Goal: Information Seeking & Learning: Compare options

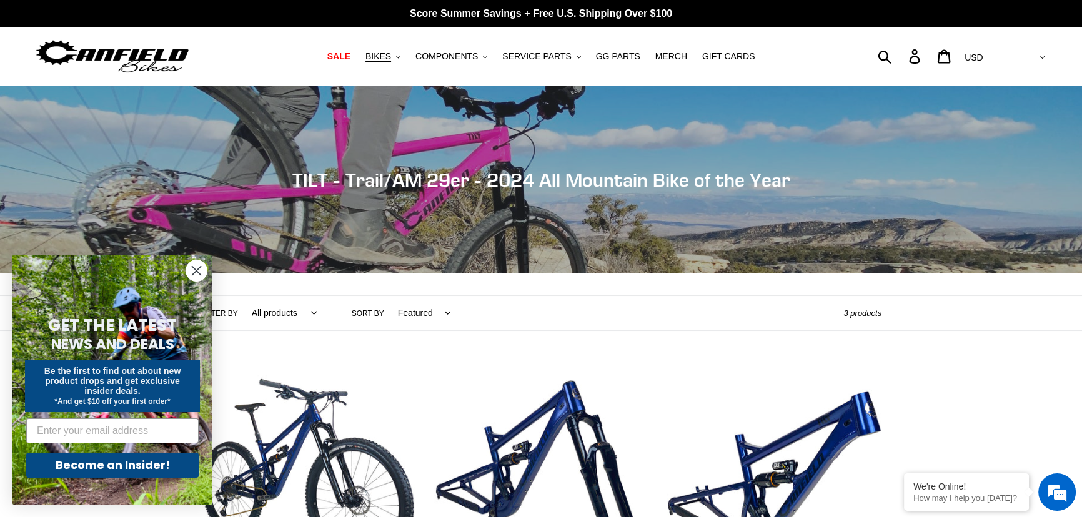
click at [197, 268] on circle "Close dialog" at bounding box center [196, 270] width 21 height 21
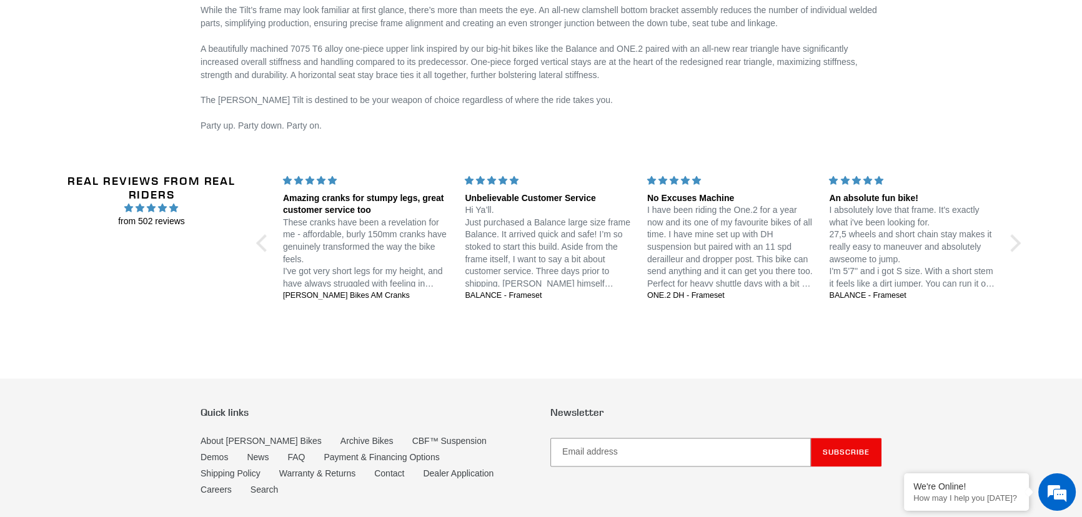
scroll to position [2068, 0]
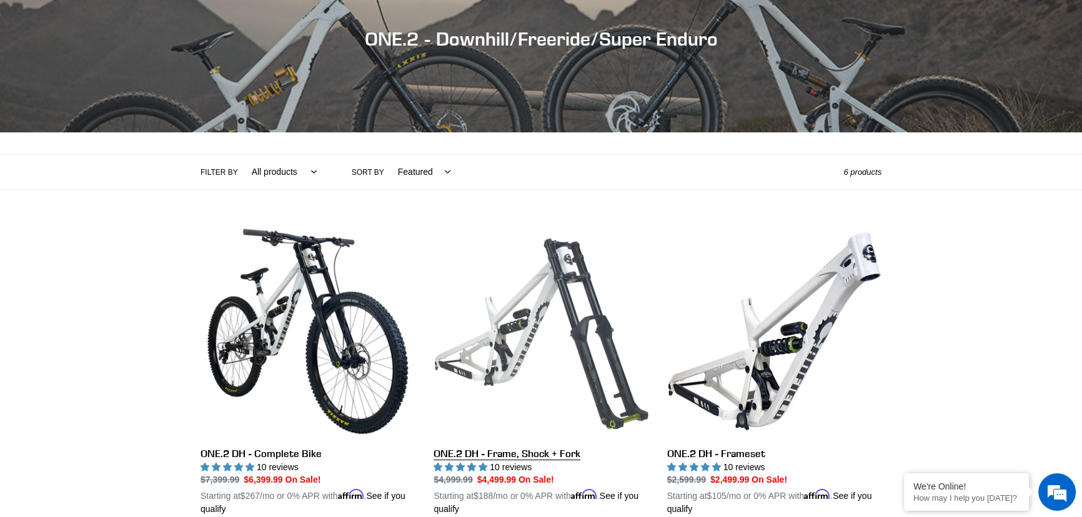
scroll to position [340, 0]
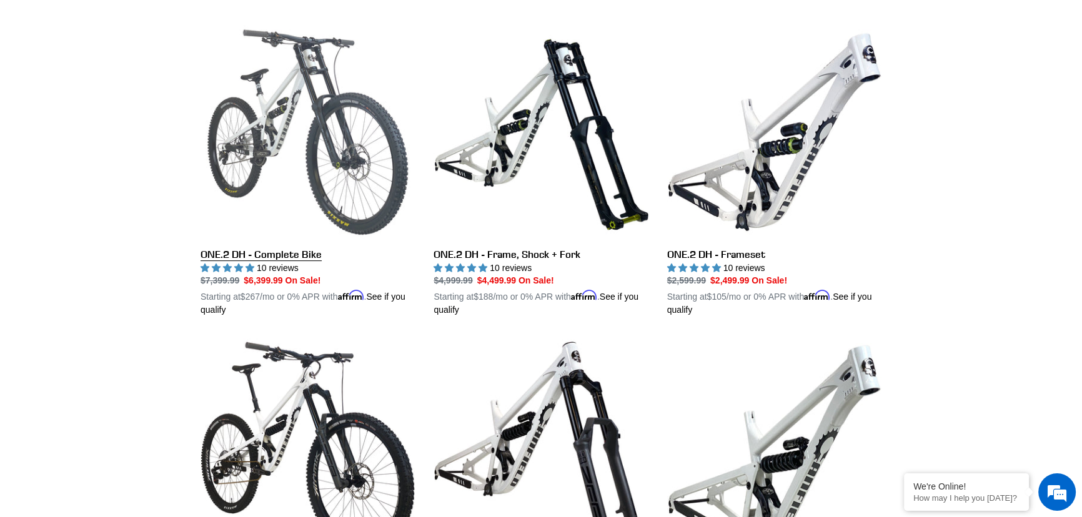
click at [381, 136] on link "ONE.2 DH - Complete Bike" at bounding box center [307, 171] width 214 height 292
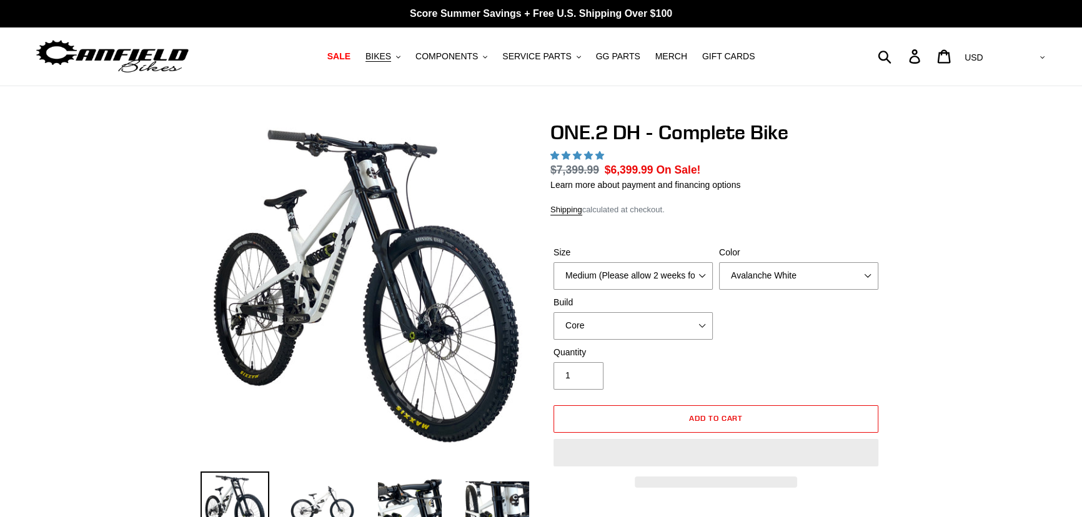
select select "highest-rating"
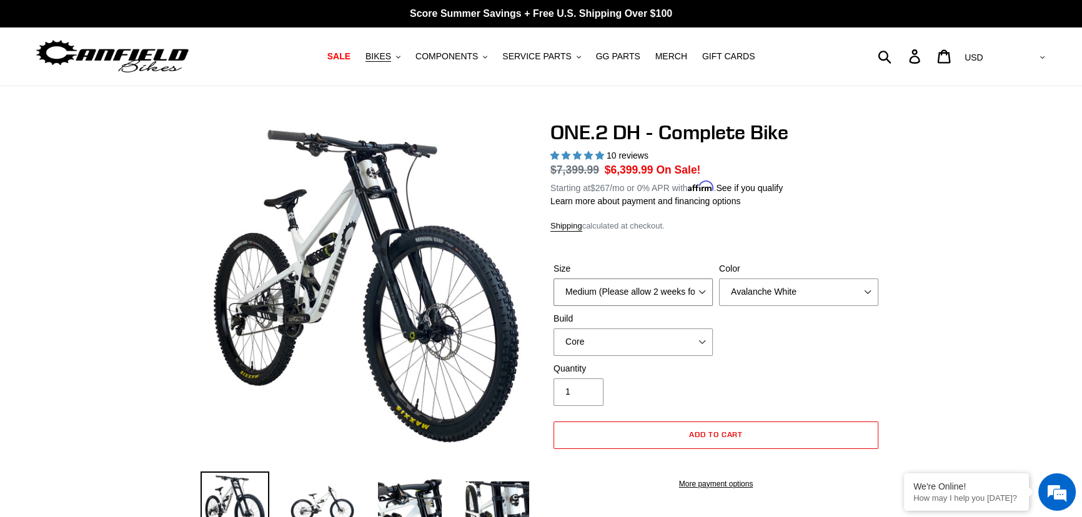
click at [657, 285] on select "Medium (Please allow 2 weeks for delivery) Large (Sold Out)" at bounding box center [632, 292] width 159 height 27
select select "Large (Sold Out)"
click at [553, 279] on select "Medium (Please allow 2 weeks for delivery) Large (Sold Out)" at bounding box center [632, 292] width 159 height 27
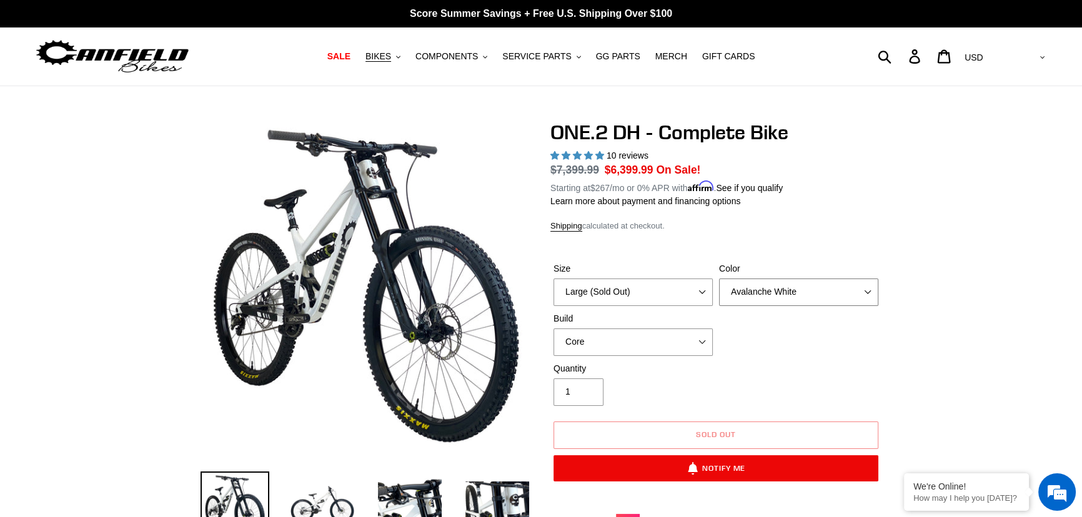
click at [794, 297] on select "Avalanche White Bentonite Grey" at bounding box center [798, 292] width 159 height 27
click at [611, 331] on select "Core Pro" at bounding box center [632, 342] width 159 height 27
select select "Pro"
click at [553, 329] on select "Core Pro" at bounding box center [632, 342] width 159 height 27
click at [843, 362] on div "Quantity 1" at bounding box center [715, 387] width 331 height 50
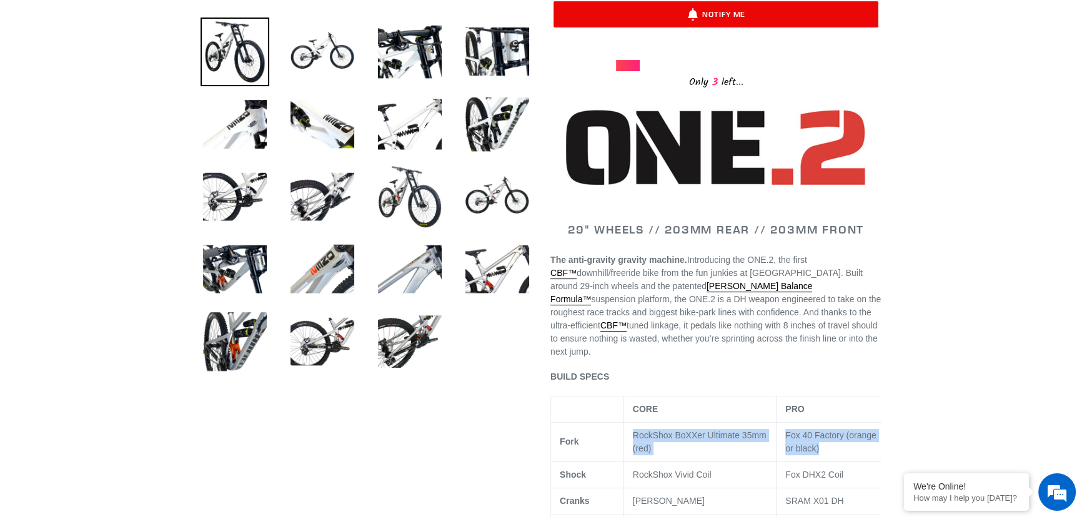
drag, startPoint x: 626, startPoint y: 425, endPoint x: 861, endPoint y: 433, distance: 235.6
click at [861, 433] on tr "Fork RockShox BoXXer Ultimate 35mm (red) Fox 40 Factory (orange or black)" at bounding box center [722, 441] width 343 height 39
click at [681, 462] on td "RockShox Vivid Coil" at bounding box center [699, 475] width 153 height 26
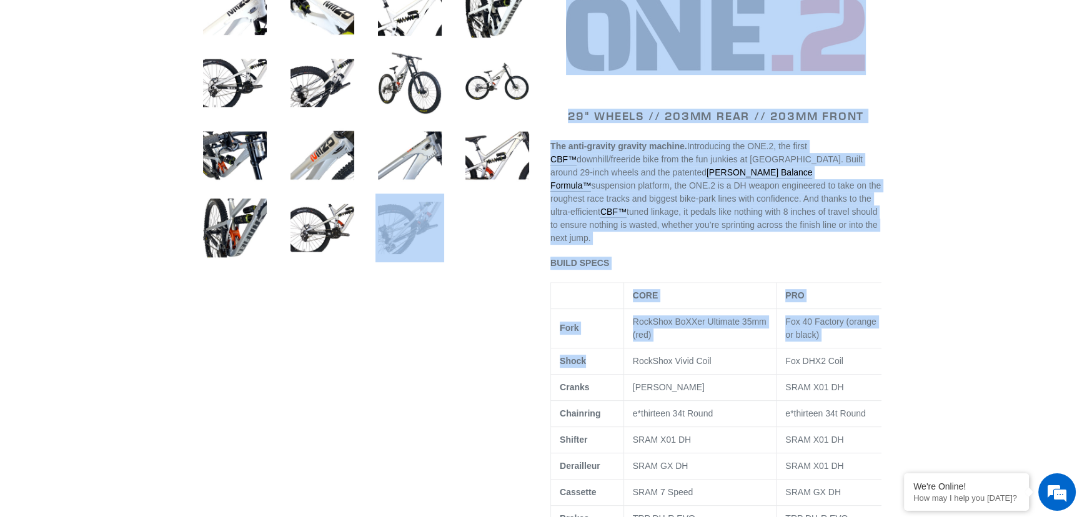
drag, startPoint x: 628, startPoint y: 341, endPoint x: 443, endPoint y: 349, distance: 185.0
click at [679, 325] on p "RockShox BoXXer Ultimate 35mm (red)" at bounding box center [700, 328] width 135 height 26
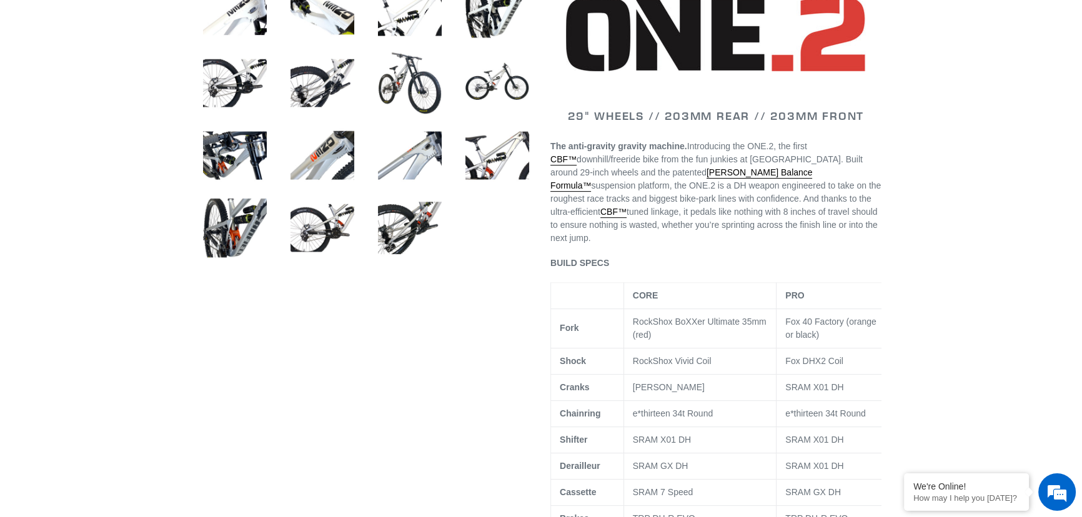
click at [657, 317] on span "RockShox BoXXer Ultimate 35mm (red)" at bounding box center [700, 328] width 134 height 23
click at [649, 348] on td "RockShox Vivid Coil" at bounding box center [699, 361] width 153 height 26
drag, startPoint x: 630, startPoint y: 377, endPoint x: 799, endPoint y: 388, distance: 169.6
click at [799, 388] on tbody "CORE PRO Fork RockShox BoXXer Ultimate 35mm (red) Fox 40 Factory (orange or bla…" at bounding box center [722, 524] width 343 height 485
click at [643, 400] on td "e*thirteen 34t Round" at bounding box center [699, 413] width 153 height 26
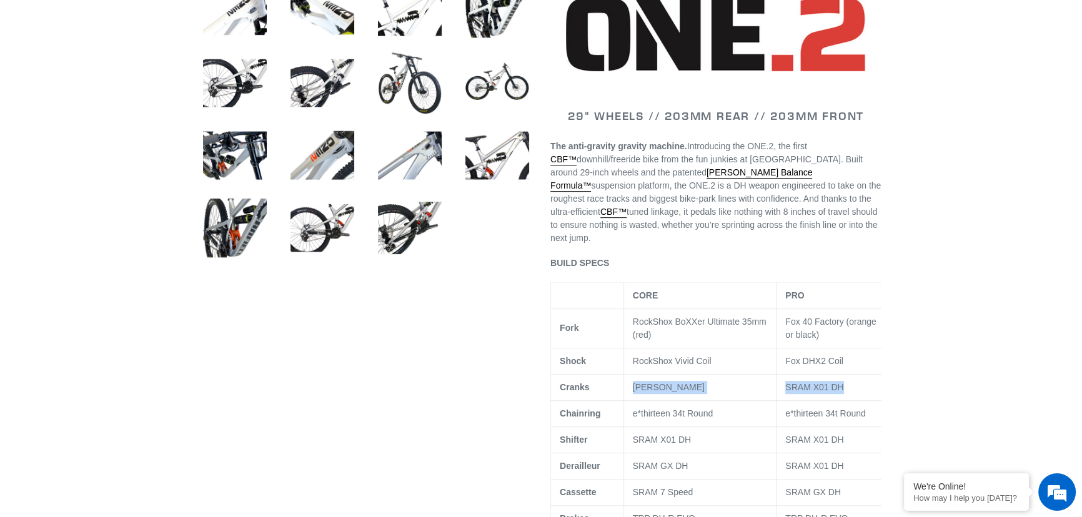
drag, startPoint x: 630, startPoint y: 373, endPoint x: 813, endPoint y: 373, distance: 182.4
click at [843, 375] on tr "Cranks Canfield DH SRAM X01 DH" at bounding box center [722, 387] width 343 height 26
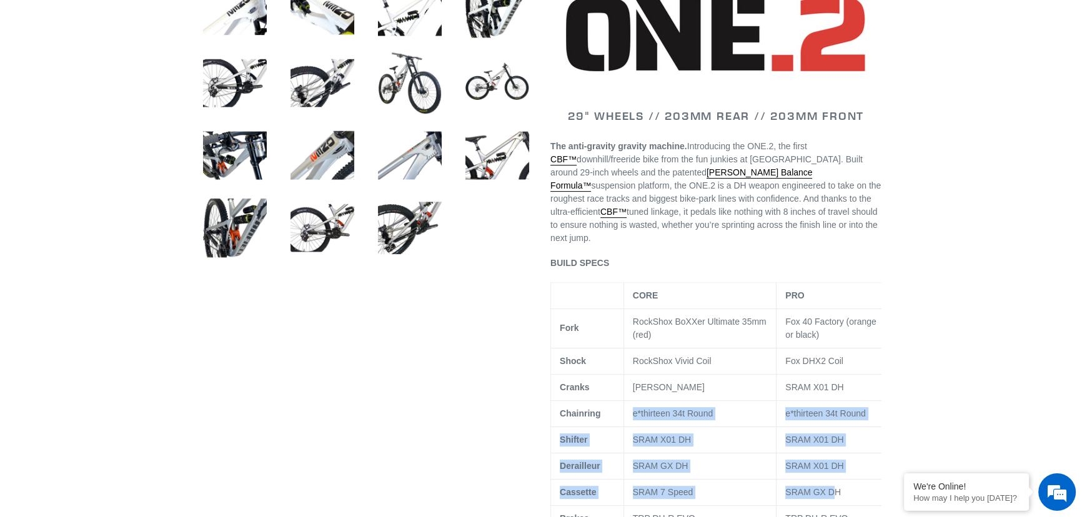
drag, startPoint x: 633, startPoint y: 400, endPoint x: 826, endPoint y: 470, distance: 205.7
click at [831, 468] on tbody "CORE PRO Fork RockShox BoXXer Ultimate 35mm (red) Fox 40 Factory (orange or bla…" at bounding box center [722, 524] width 343 height 485
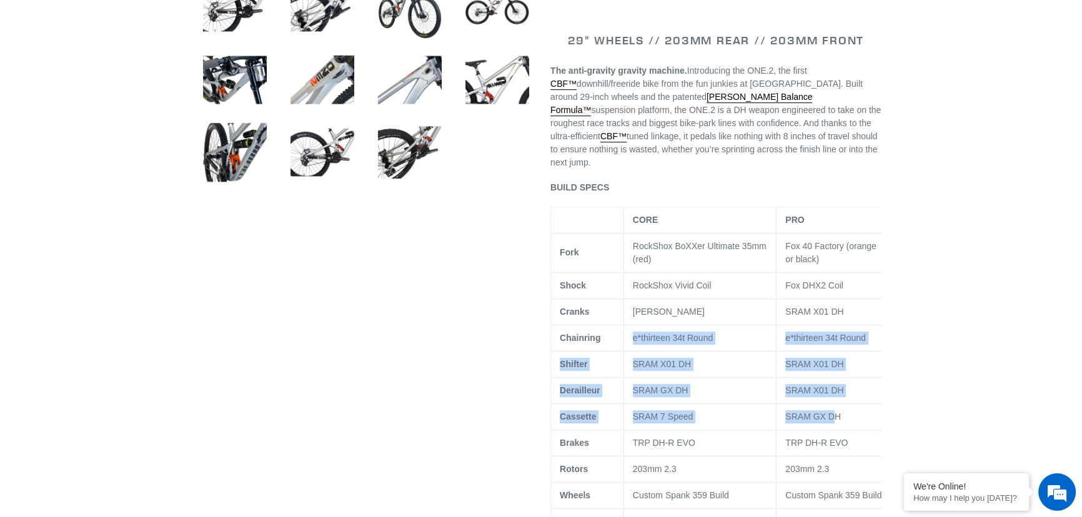
scroll to position [681, 0]
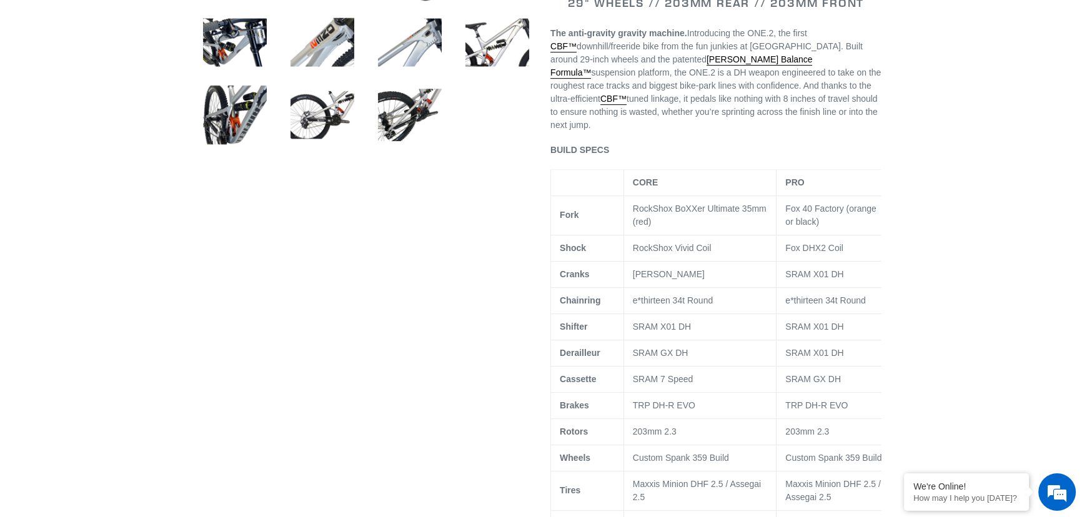
click at [656, 392] on td "TRP DH-R EVO" at bounding box center [699, 405] width 153 height 26
drag, startPoint x: 626, startPoint y: 365, endPoint x: 849, endPoint y: 373, distance: 223.7
click at [849, 373] on tr "Cassette SRAM 7 Speed SRAM GX DH" at bounding box center [722, 379] width 343 height 26
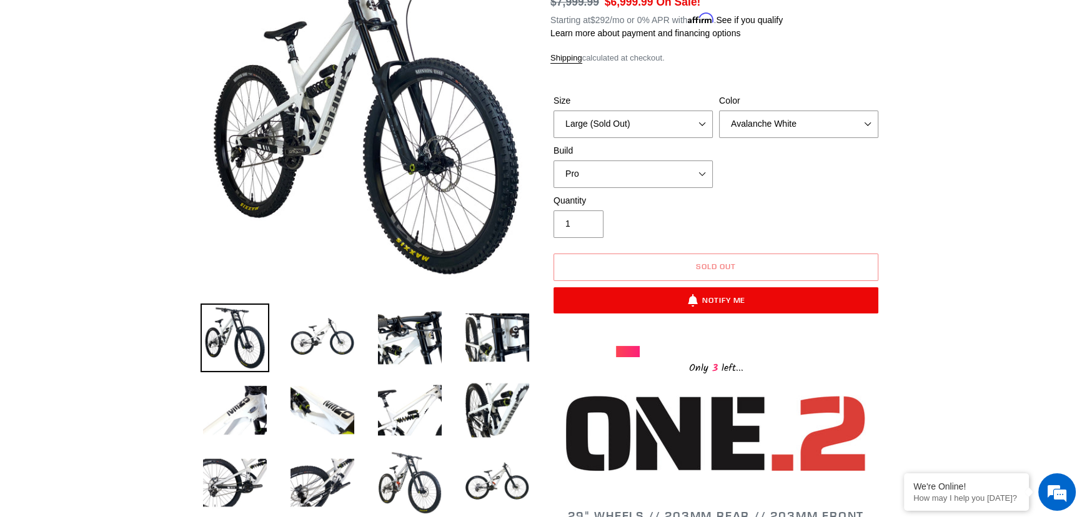
scroll to position [0, 0]
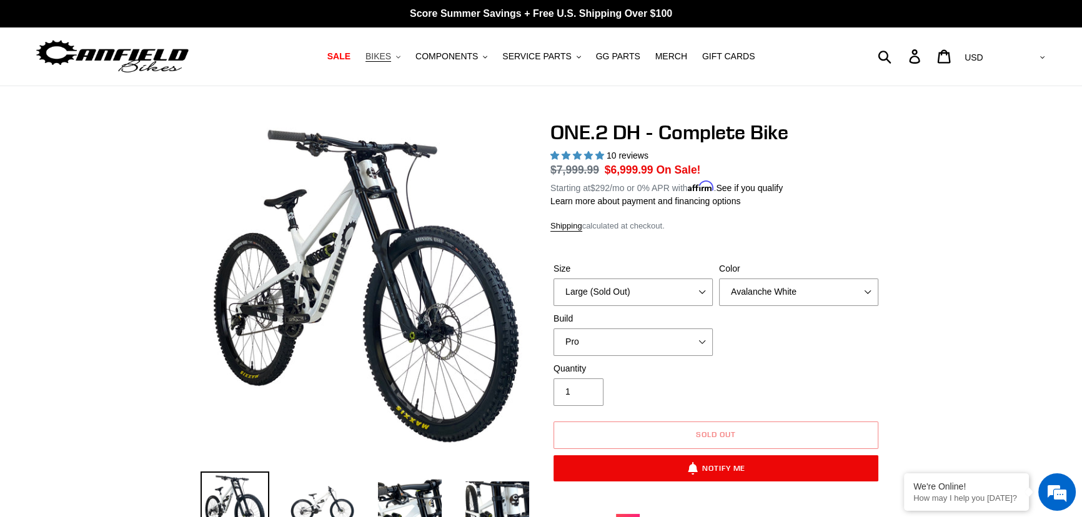
click at [395, 63] on button "BIKES .cls-1{fill:#231f20}" at bounding box center [382, 56] width 47 height 17
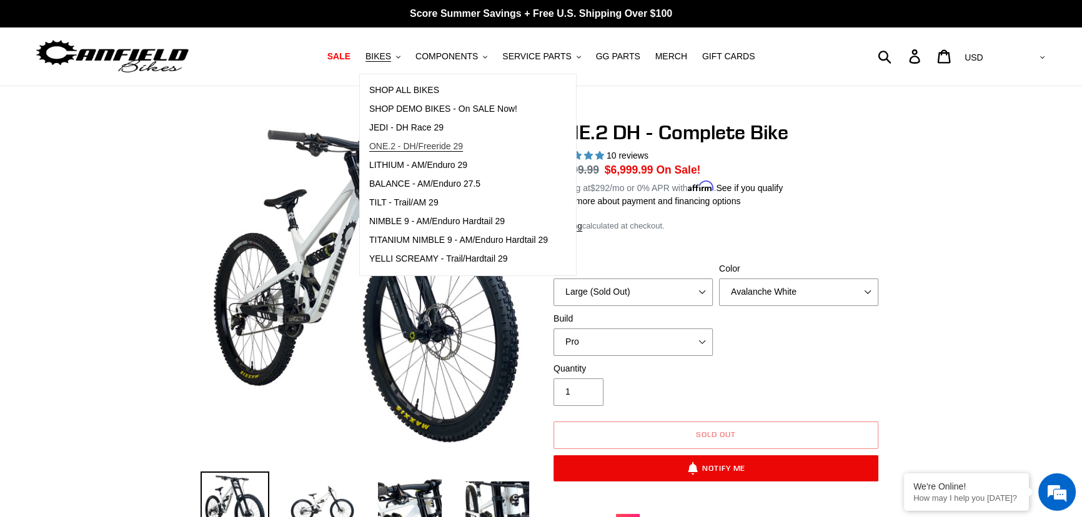
click at [408, 147] on span "ONE.2 - DH/Freeride 29" at bounding box center [416, 146] width 94 height 11
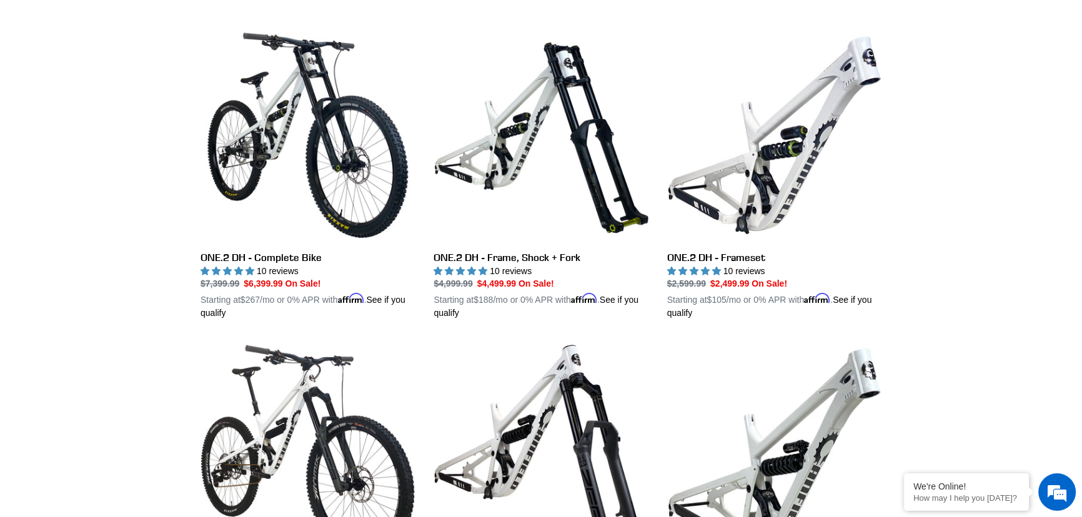
scroll to position [568, 0]
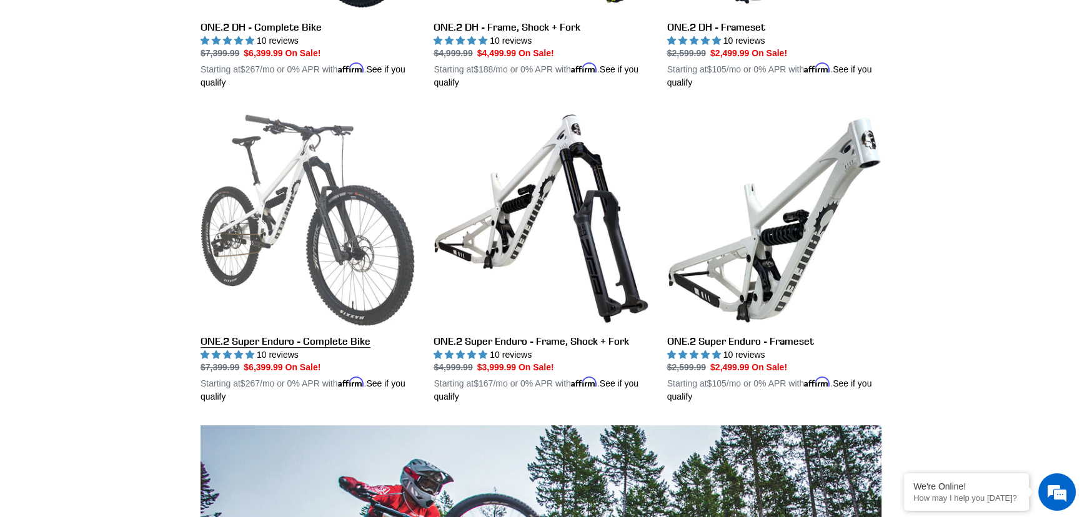
click at [341, 343] on link "ONE.2 Super Enduro - Complete Bike" at bounding box center [307, 257] width 214 height 292
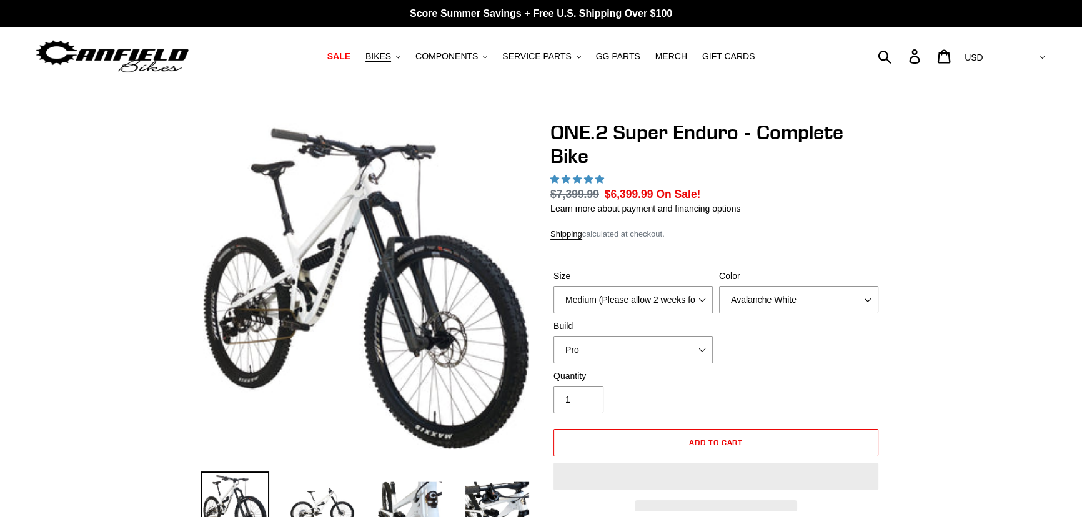
select select "highest-rating"
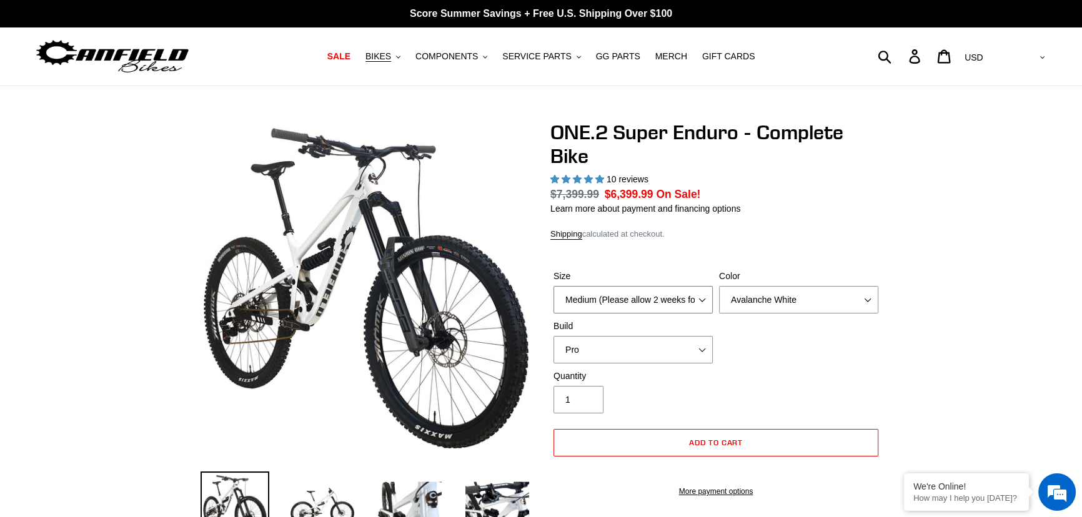
click at [670, 293] on select "Medium (Please allow 2 weeks for delivery) Large (Sold Out)" at bounding box center [632, 299] width 159 height 27
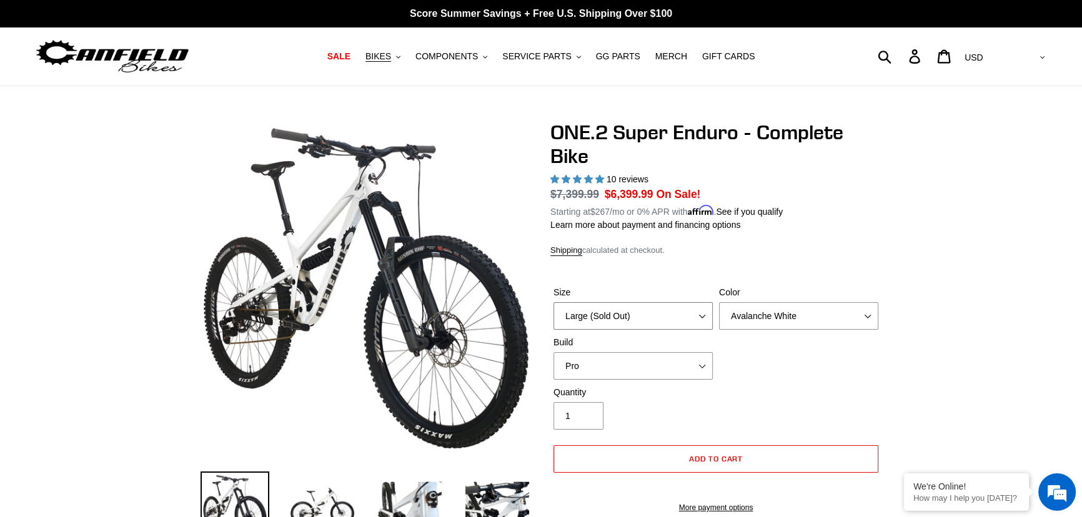
click at [553, 302] on select "Medium (Please allow 2 weeks for delivery) Large (Sold Out)" at bounding box center [632, 315] width 159 height 27
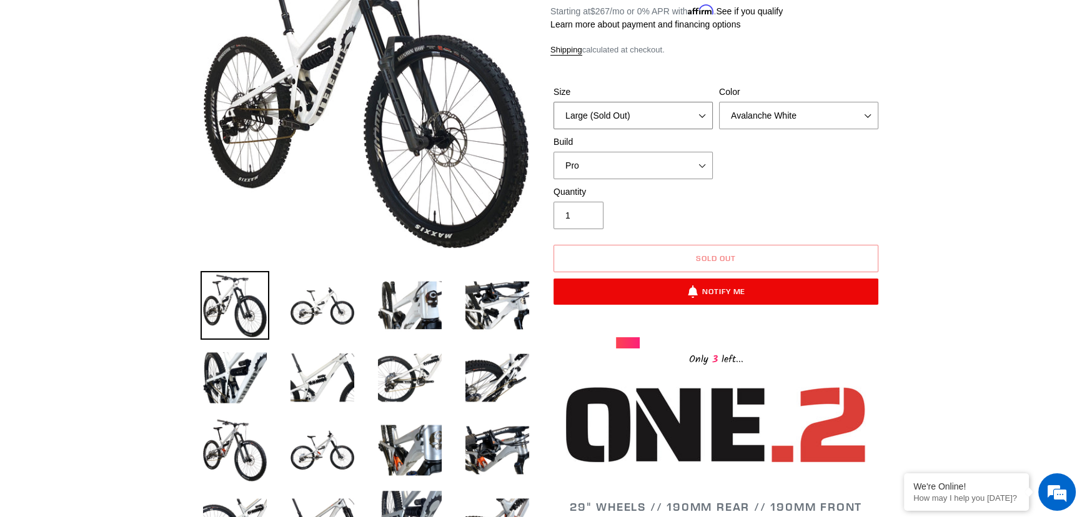
scroll to position [227, 0]
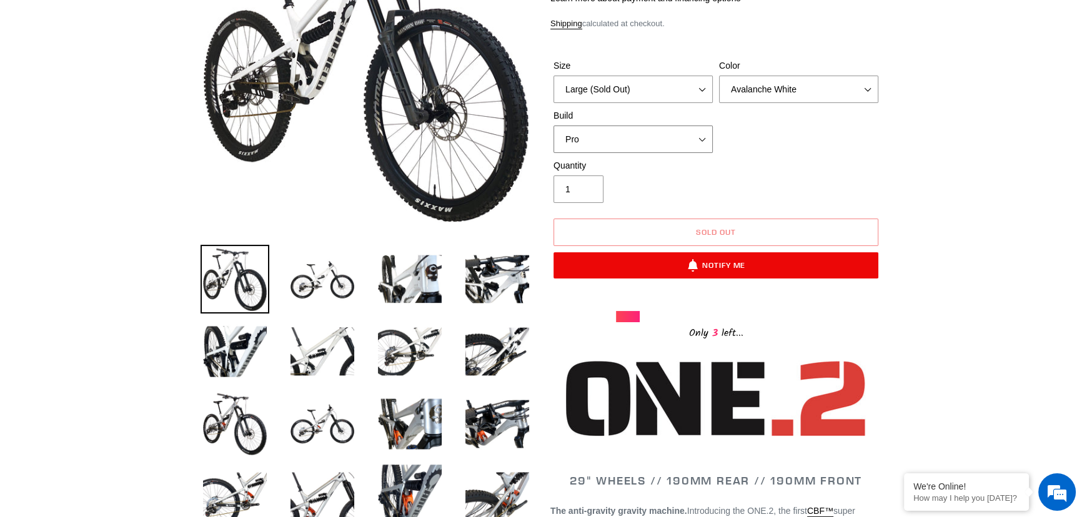
click at [655, 139] on select "Pro" at bounding box center [632, 139] width 159 height 27
click at [653, 142] on select "Pro" at bounding box center [632, 139] width 159 height 27
click at [668, 80] on select "Medium (Please allow 2 weeks for delivery) Large (Sold Out)" at bounding box center [632, 89] width 159 height 27
click at [553, 76] on select "Medium (Please allow 2 weeks for delivery) Large (Sold Out)" at bounding box center [632, 89] width 159 height 27
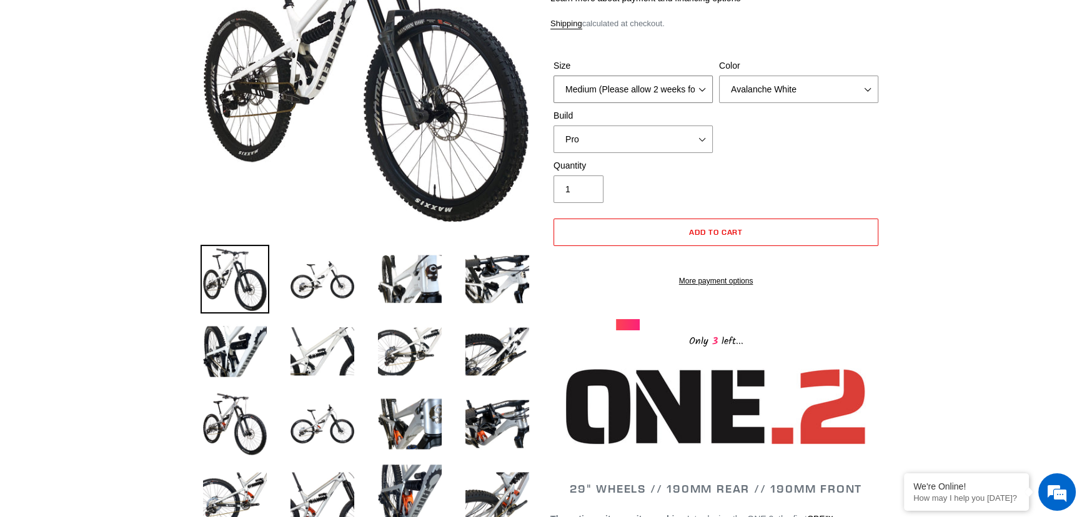
click at [675, 85] on select "Medium (Please allow 2 weeks for delivery) Large (Sold Out)" at bounding box center [632, 89] width 159 height 27
select select "Large (Sold Out)"
click at [553, 76] on select "Medium (Please allow 2 weeks for delivery) Large (Sold Out)" at bounding box center [632, 89] width 159 height 27
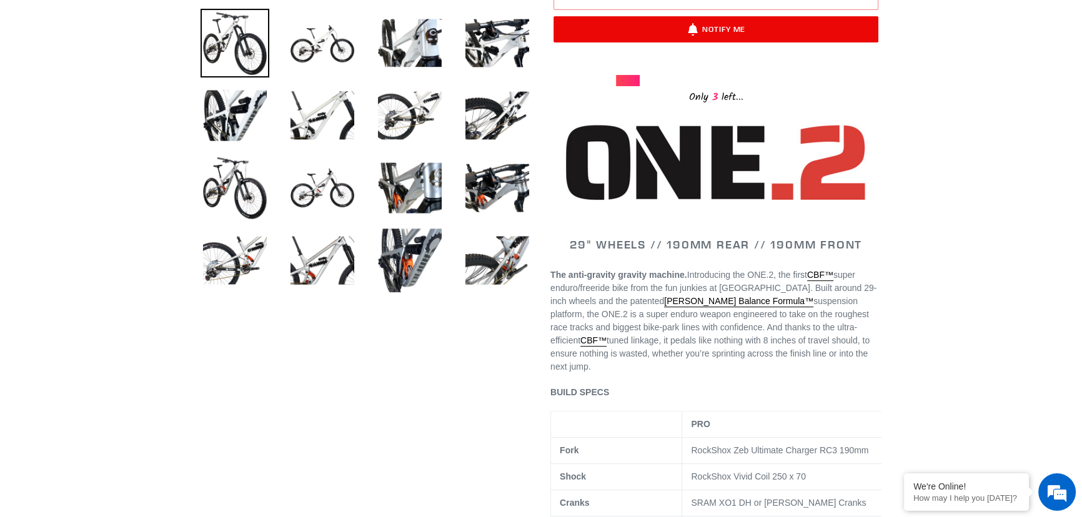
scroll to position [568, 0]
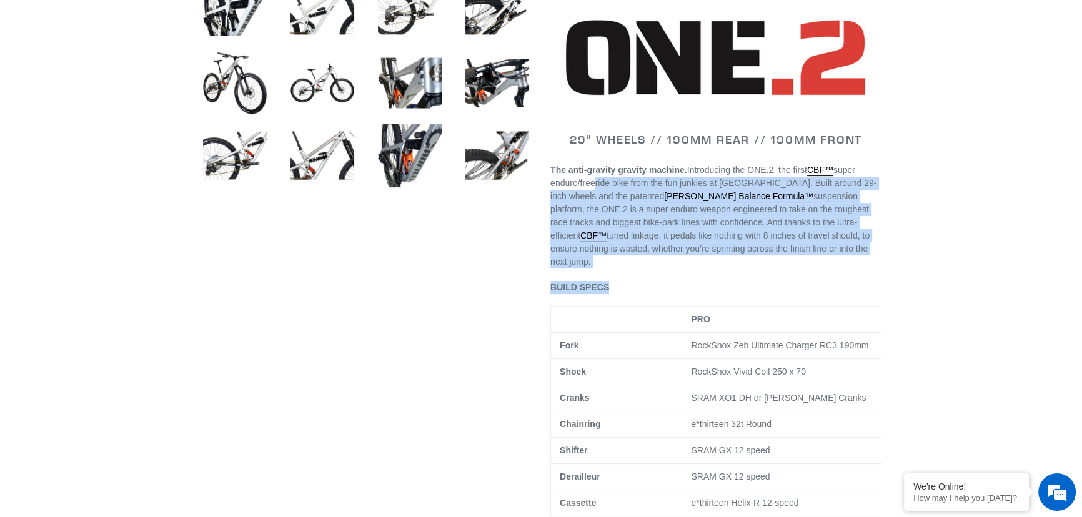
drag, startPoint x: 590, startPoint y: 177, endPoint x: 596, endPoint y: 293, distance: 116.4
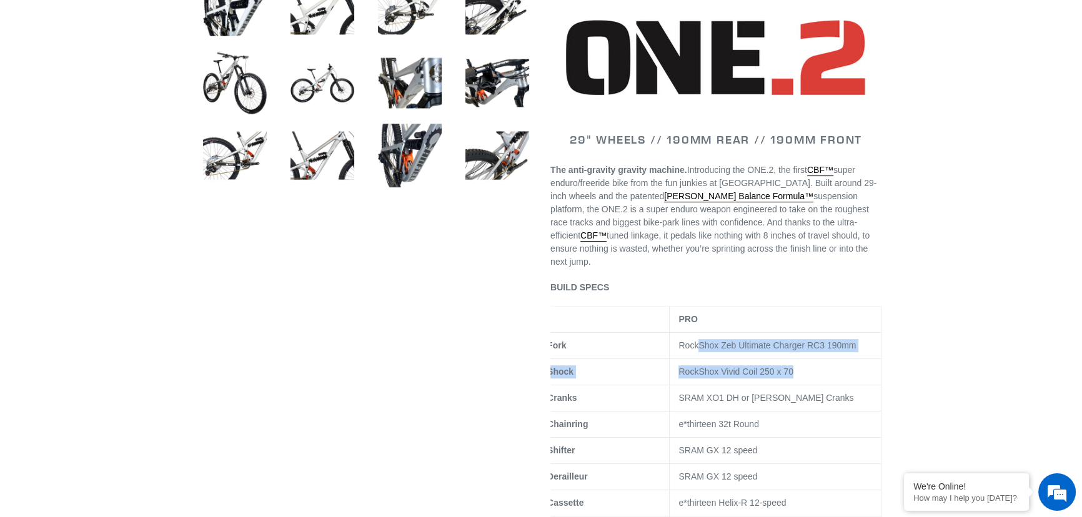
drag, startPoint x: 710, startPoint y: 327, endPoint x: 873, endPoint y: 349, distance: 164.5
click at [789, 365] on p "RockShox Vivid Coil 250 x 70" at bounding box center [775, 371] width 194 height 13
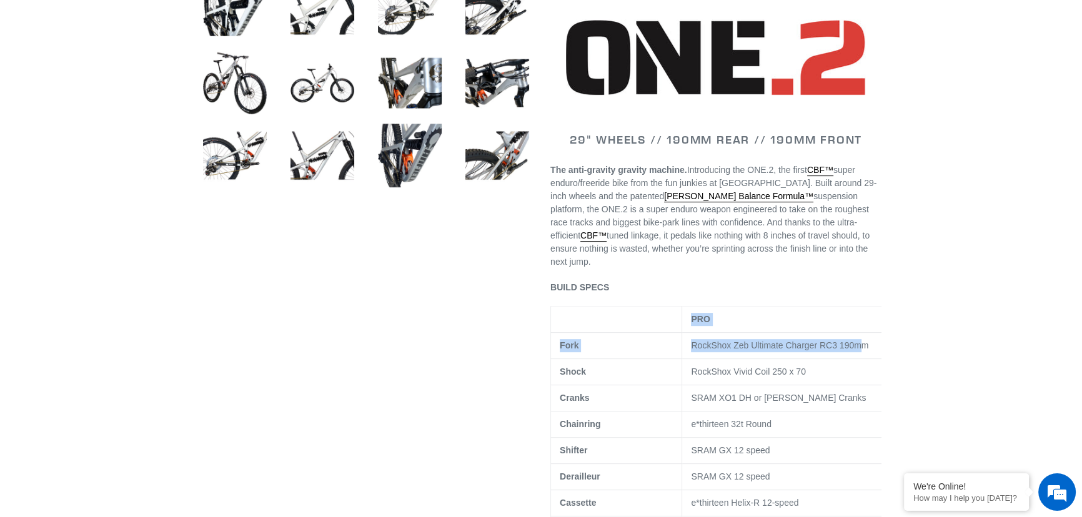
drag, startPoint x: 840, startPoint y: 333, endPoint x: 455, endPoint y: 338, distance: 384.8
click at [764, 365] on p "RockShox Vivid Coil 250 x 70" at bounding box center [788, 371] width 194 height 13
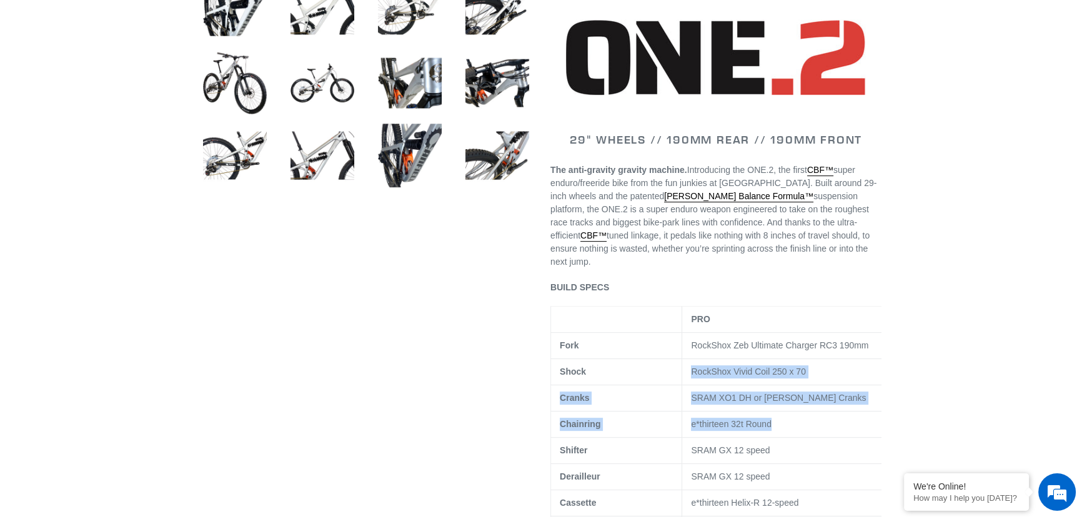
drag, startPoint x: 681, startPoint y: 352, endPoint x: 831, endPoint y: 417, distance: 164.2
click at [771, 417] on td "e*thirteen 32t Round" at bounding box center [788, 425] width 212 height 26
drag, startPoint x: 778, startPoint y: 403, endPoint x: 605, endPoint y: 380, distance: 174.5
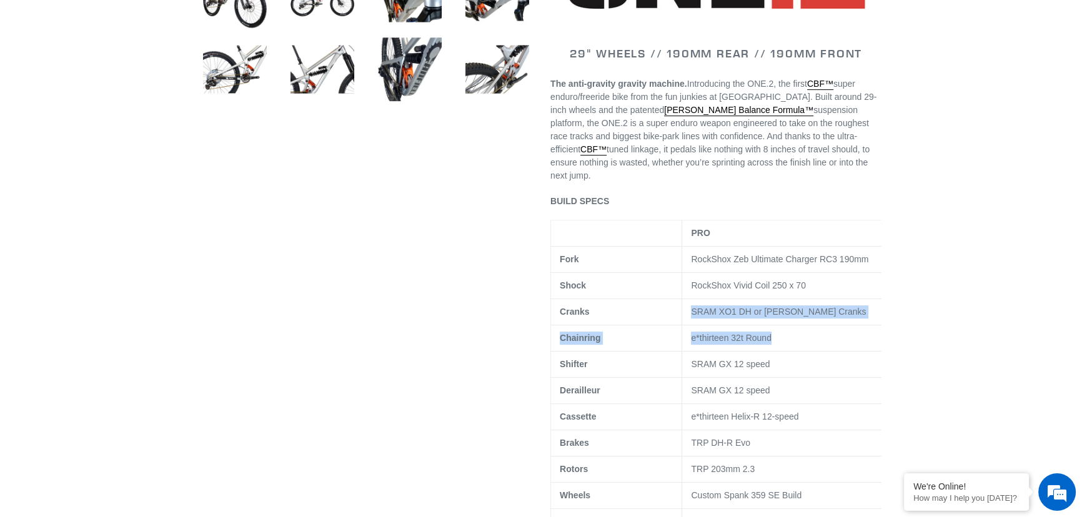
scroll to position [681, 0]
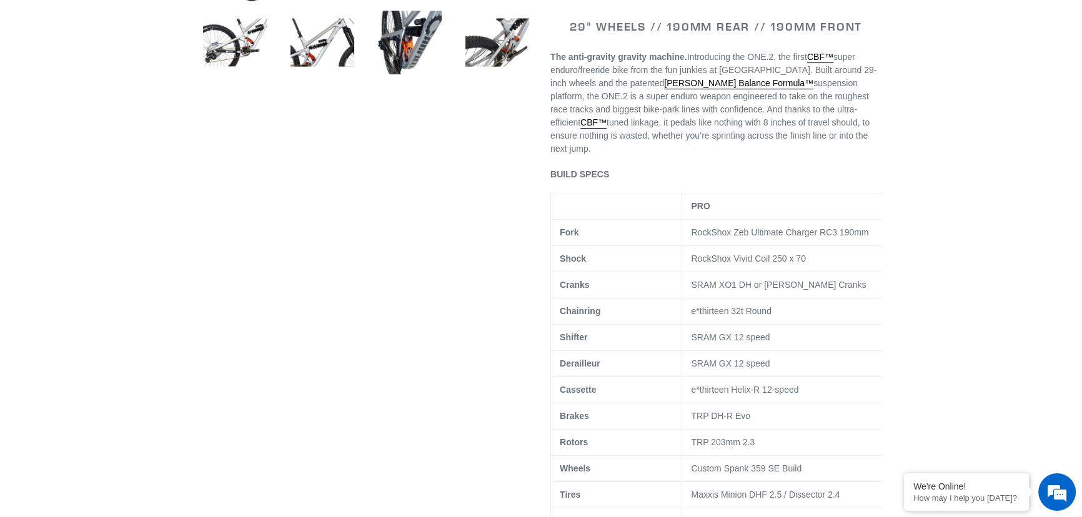
click at [812, 252] on p "RockShox Vivid Coil 250 x 70" at bounding box center [788, 258] width 194 height 13
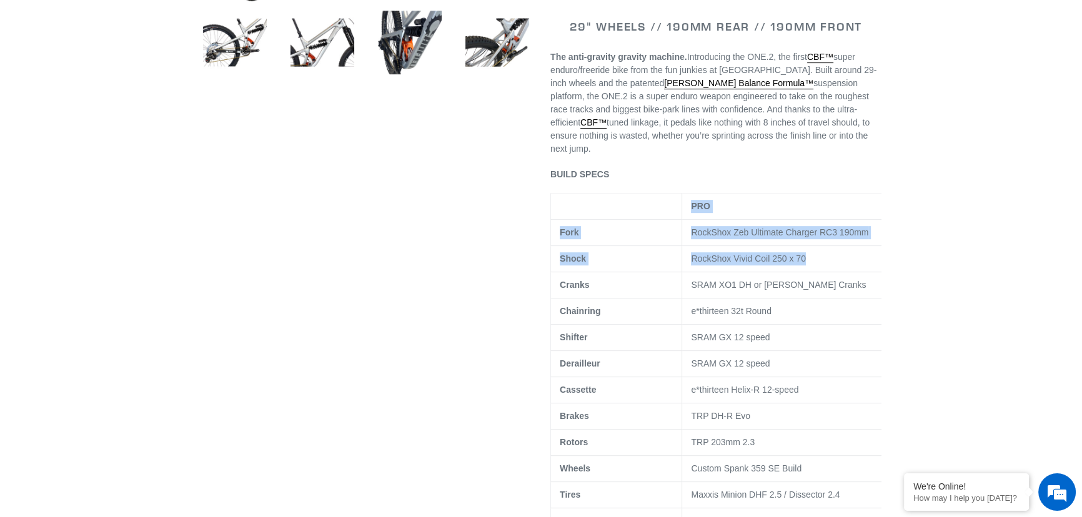
drag, startPoint x: 779, startPoint y: 245, endPoint x: 505, endPoint y: 240, distance: 274.2
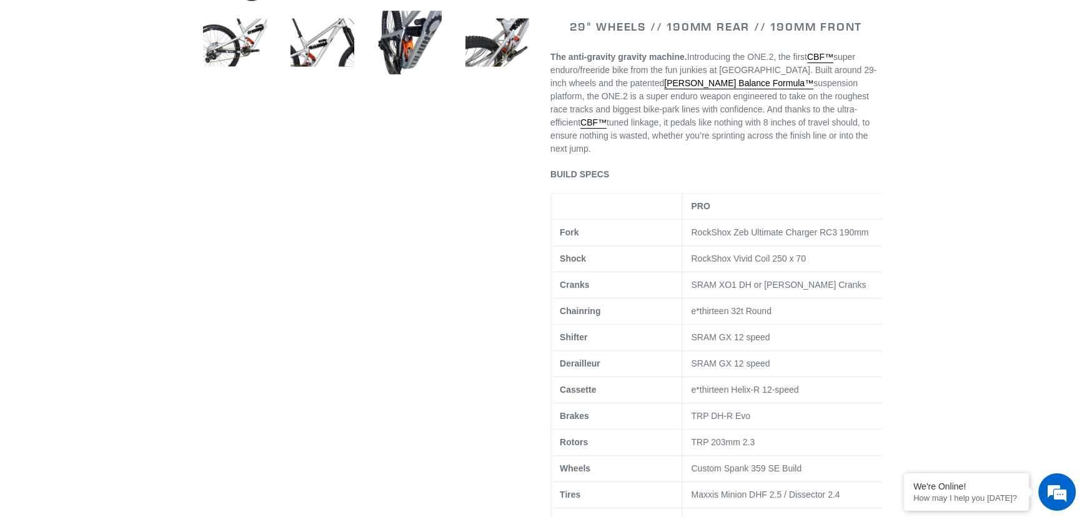
click at [869, 272] on td "SRAM XO1 DH or [PERSON_NAME] Cranks" at bounding box center [788, 285] width 212 height 26
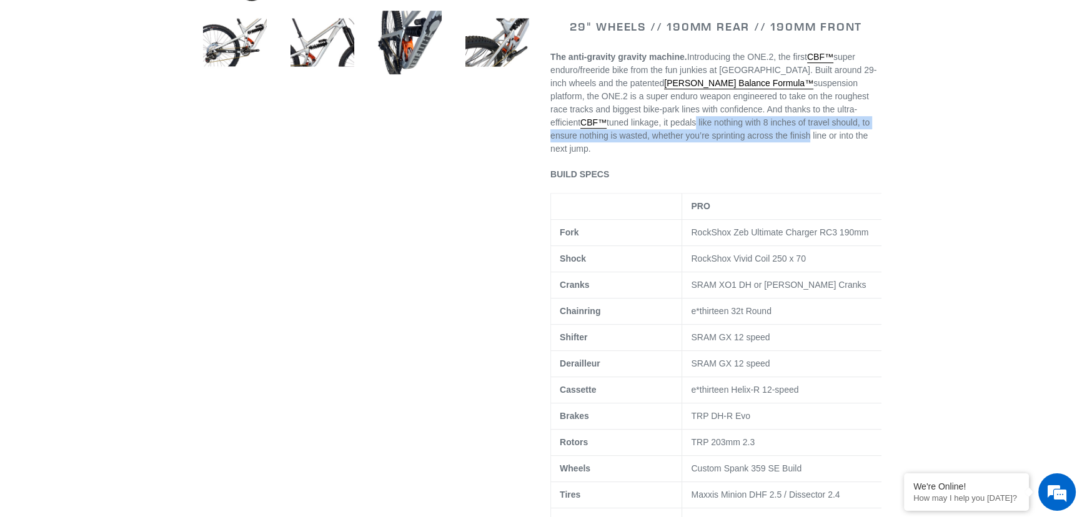
drag, startPoint x: 580, startPoint y: 122, endPoint x: 705, endPoint y: 127, distance: 125.0
click at [705, 127] on span "tuned linkage, it pedals like nothing with 8 inches of travel should, to ensure…" at bounding box center [709, 135] width 319 height 36
drag, startPoint x: 791, startPoint y: 457, endPoint x: 545, endPoint y: 360, distance: 264.7
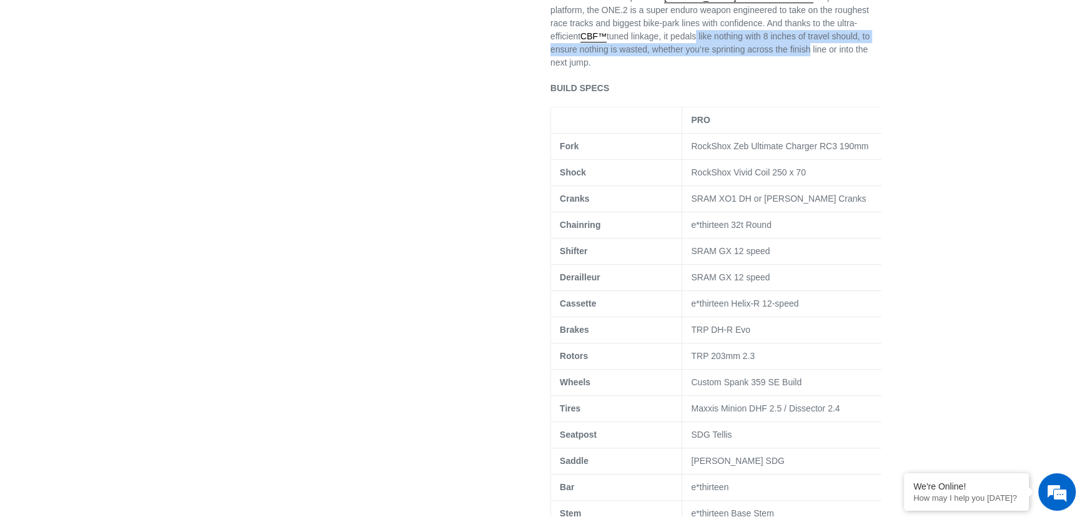
scroll to position [794, 0]
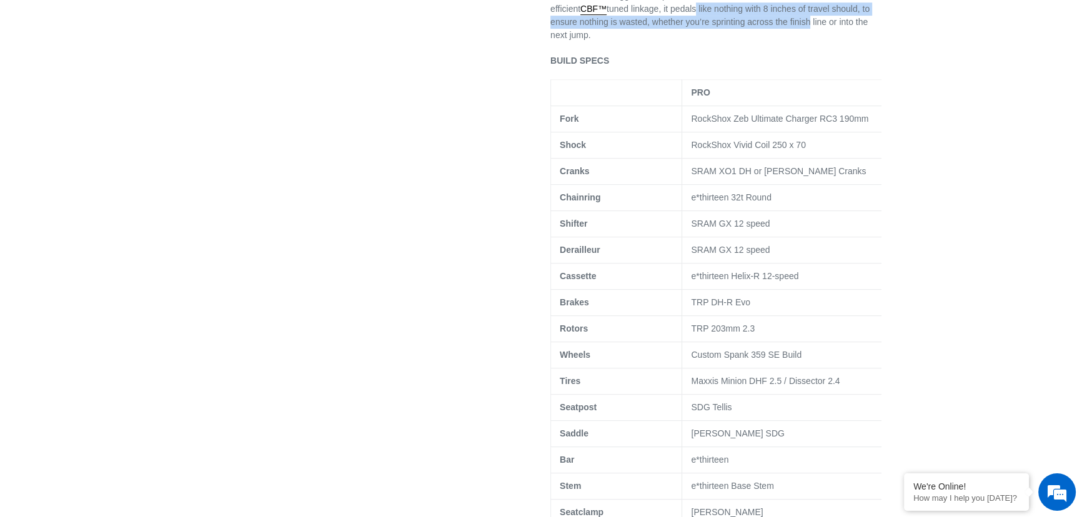
drag, startPoint x: 698, startPoint y: 302, endPoint x: 638, endPoint y: 305, distance: 60.0
click at [699, 316] on td "TRP 203mm 2.3" at bounding box center [788, 329] width 212 height 26
drag, startPoint x: 601, startPoint y: 285, endPoint x: 646, endPoint y: 284, distance: 45.0
click at [601, 296] on p "Brakes" at bounding box center [616, 302] width 113 height 13
click at [771, 290] on td "TRP DH-R Evo" at bounding box center [788, 303] width 212 height 26
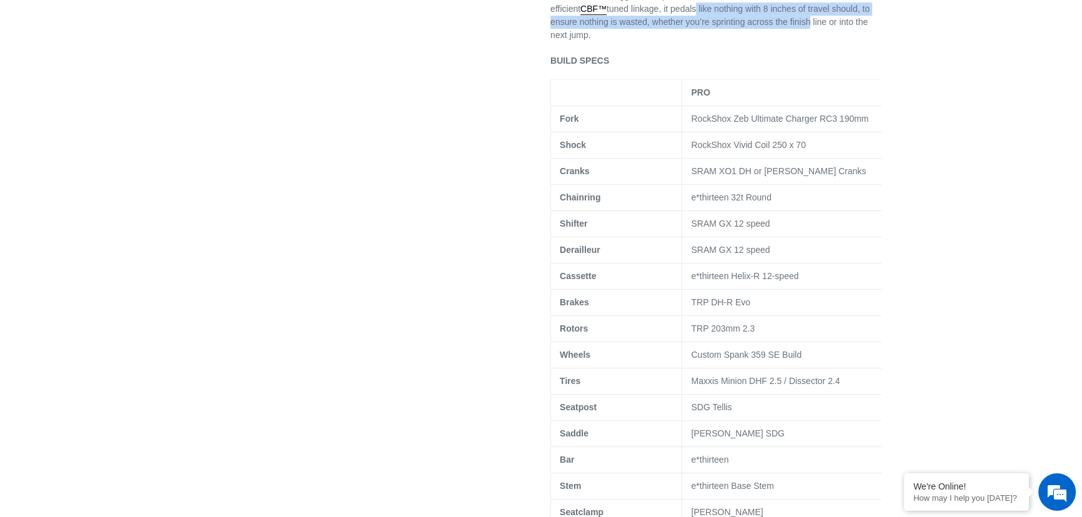
click at [741, 290] on td "TRP DH-R Evo" at bounding box center [788, 303] width 212 height 26
drag, startPoint x: 755, startPoint y: 285, endPoint x: 746, endPoint y: 287, distance: 8.9
click at [756, 290] on td "TRP DH-R Evo" at bounding box center [788, 303] width 212 height 26
click at [713, 290] on td "TRP DH-R Evo" at bounding box center [788, 303] width 212 height 26
click at [730, 290] on td "TRP DH-R Evo" at bounding box center [788, 303] width 212 height 26
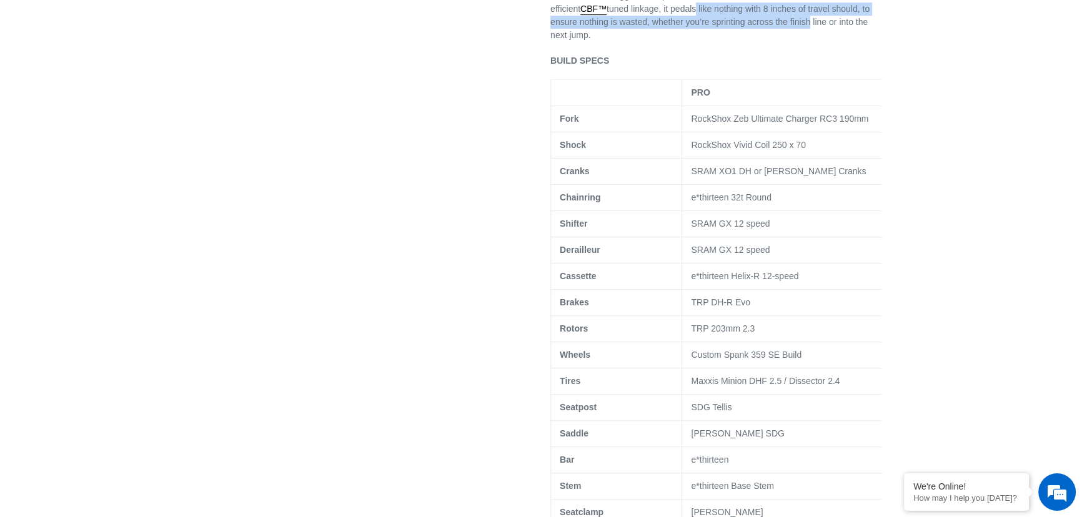
click at [781, 342] on td "Custom Spank 359 SE Build" at bounding box center [788, 355] width 212 height 26
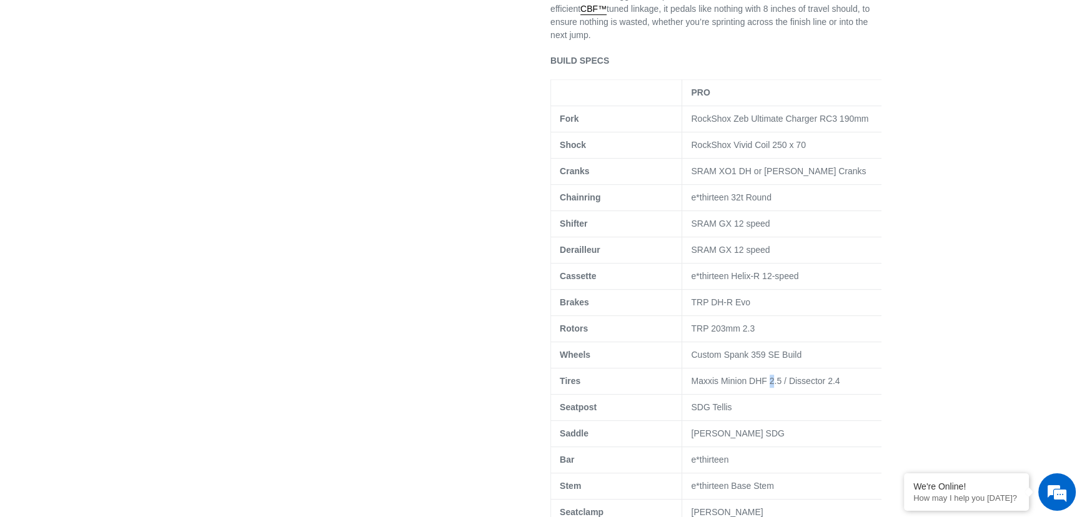
click at [771, 368] on td "Maxxis Minion DHF 2.5 / Dissector 2.4" at bounding box center [788, 381] width 212 height 26
click at [728, 395] on td "SDG Tellis" at bounding box center [788, 408] width 212 height 26
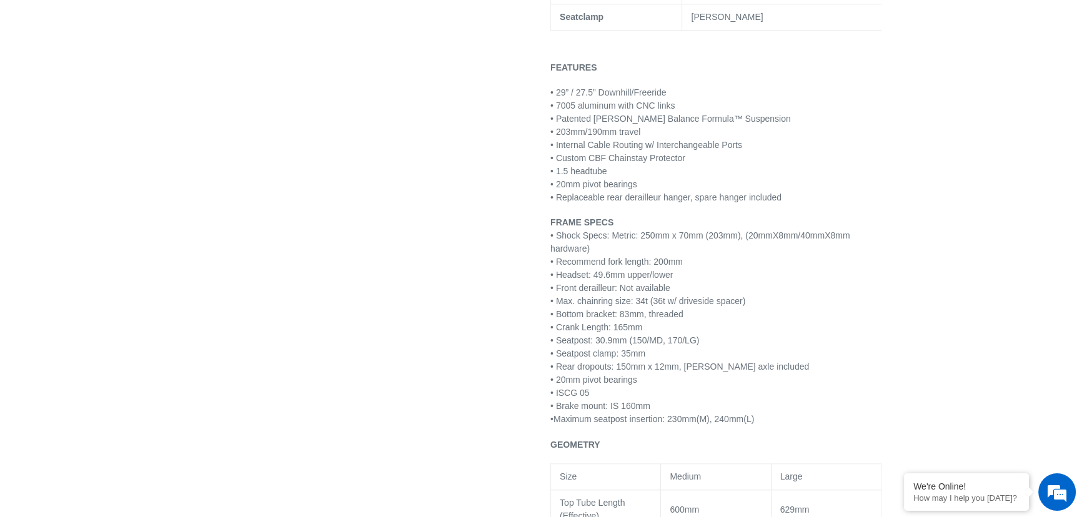
scroll to position [1135, 0]
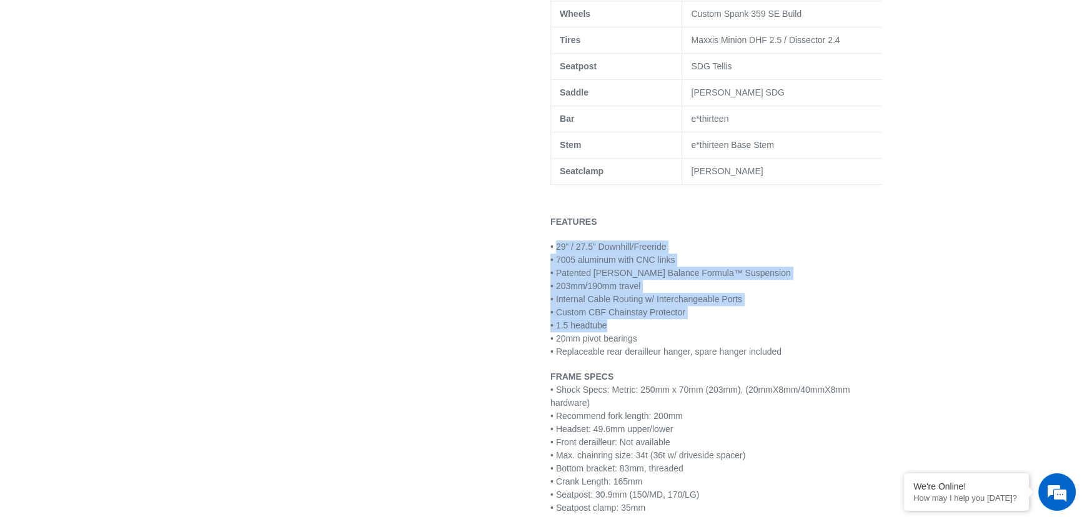
drag, startPoint x: 556, startPoint y: 244, endPoint x: 693, endPoint y: 320, distance: 156.3
click at [704, 320] on p "• 29” / 27.5” Downhill/Freeride • 7005 aluminum with CNC links • Patented [PERS…" at bounding box center [715, 299] width 331 height 118
click at [651, 307] on p "• 29” / 27.5” Downhill/Freeride • 7005 aluminum with CNC links • Patented [PERS…" at bounding box center [715, 299] width 331 height 118
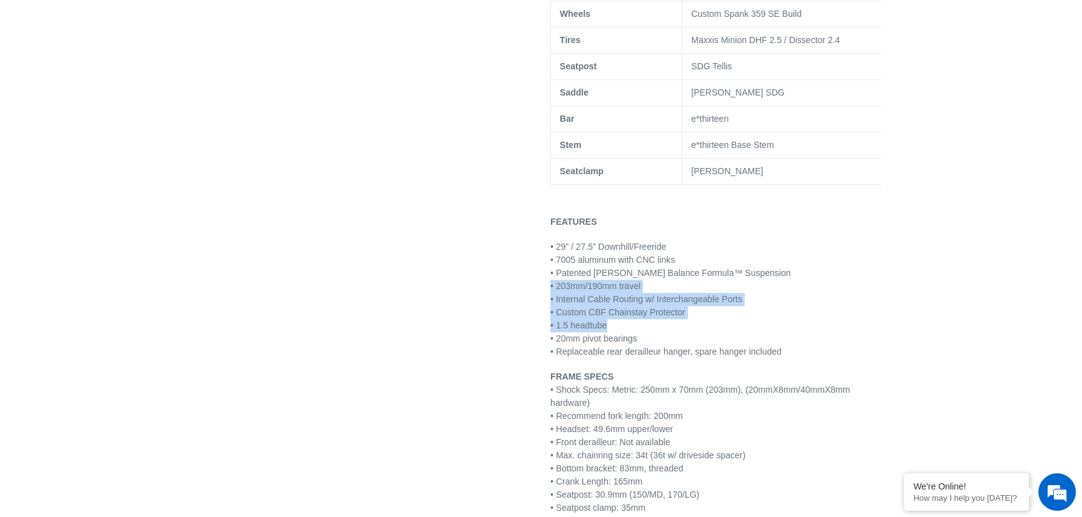
drag, startPoint x: 543, startPoint y: 278, endPoint x: 641, endPoint y: 329, distance: 110.9
click at [627, 327] on div "ONE.2 Super Enduro - Complete Bike 10 reviews Regular price $7,399.99 Sale pric…" at bounding box center [707, 120] width 350 height 2270
click at [645, 312] on p "• 29” / 27.5” Downhill/Freeride • 7005 aluminum with CNC links • Patented [PERS…" at bounding box center [715, 299] width 331 height 118
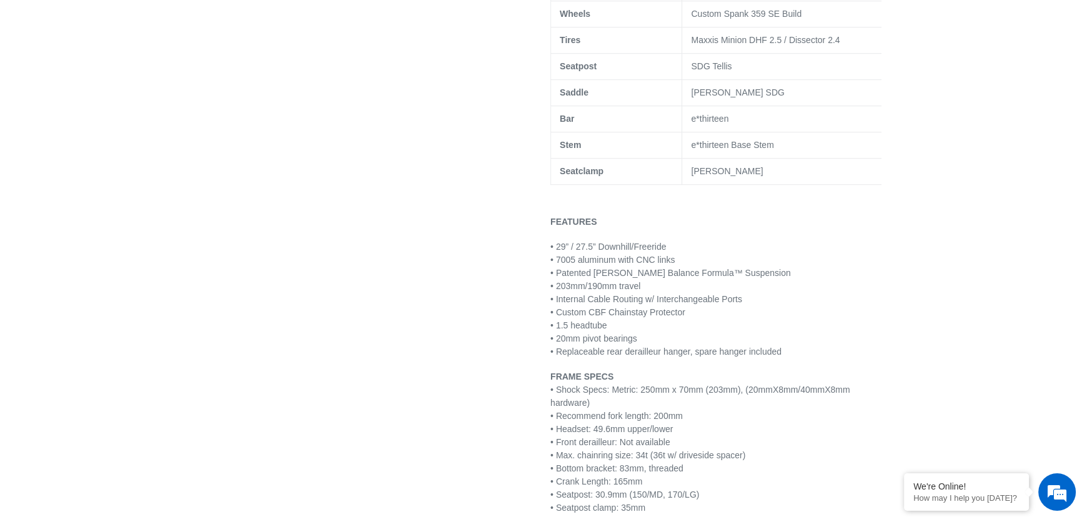
drag, startPoint x: 580, startPoint y: 359, endPoint x: 572, endPoint y: 356, distance: 8.7
click at [580, 362] on div "29" WHEELS // 190MM REAR // 190MM FRONT The anti-gravity gravity machine. Intro…" at bounding box center [715, 353] width 331 height 1803
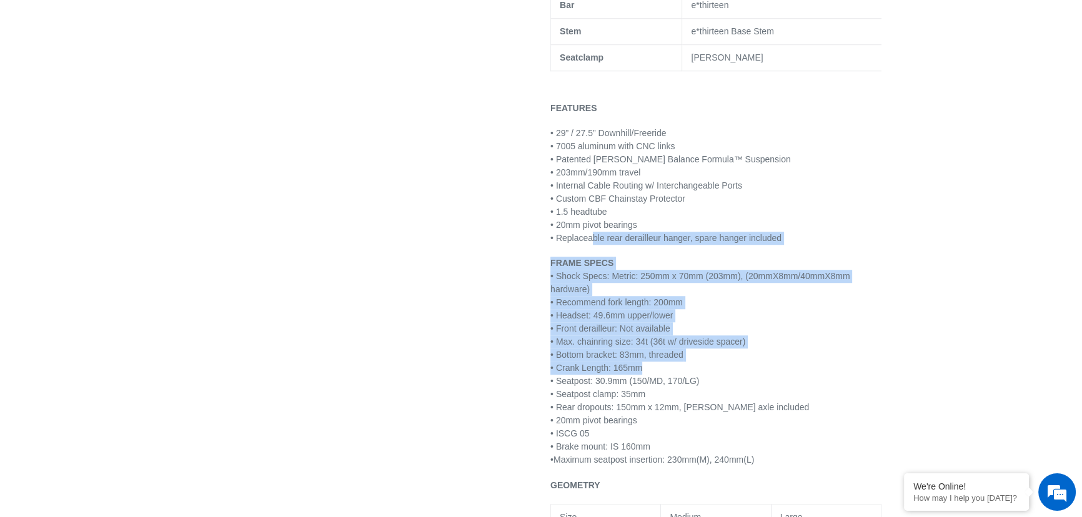
drag, startPoint x: 592, startPoint y: 230, endPoint x: 698, endPoint y: 360, distance: 167.3
click at [698, 360] on div "29" WHEELS // 190MM REAR // 190MM FRONT The anti-gravity gravity machine. Intro…" at bounding box center [715, 239] width 331 height 1803
click at [611, 354] on p "FRAME SPECS • Shock Specs: Metric: 250mm x 70mm (203mm), (20mmX8mm/40mmX8mm har…" at bounding box center [715, 362] width 331 height 210
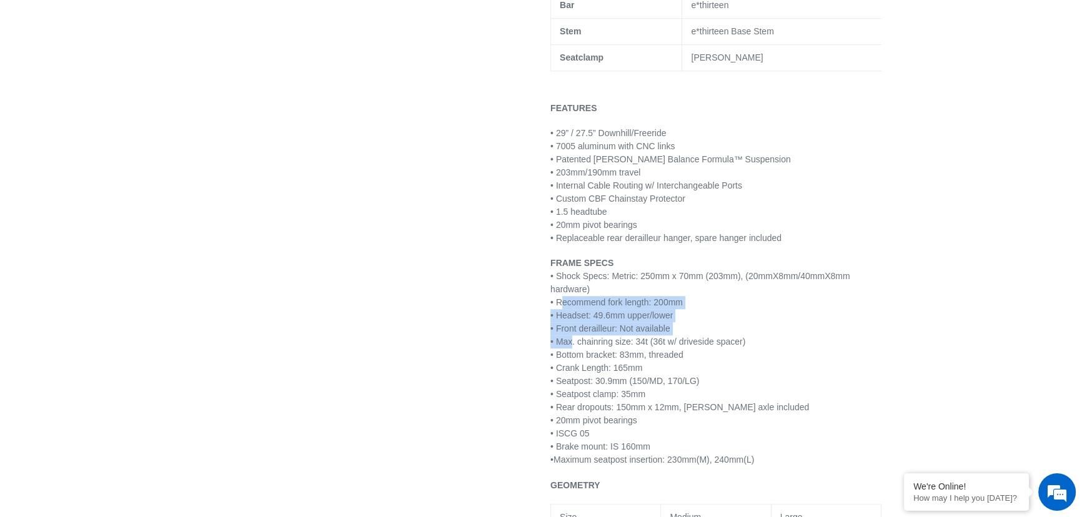
drag, startPoint x: 563, startPoint y: 289, endPoint x: 571, endPoint y: 337, distance: 48.8
click at [571, 337] on p "FRAME SPECS • Shock Specs: Metric: 250mm x 70mm (203mm), (20mmX8mm/40mmX8mm har…" at bounding box center [715, 362] width 331 height 210
click at [695, 292] on p "FRAME SPECS • Shock Specs: Metric: 250mm x 70mm (203mm), (20mmX8mm/40mmX8mm har…" at bounding box center [715, 362] width 331 height 210
click at [618, 295] on p "FRAME SPECS • Shock Specs: Metric: 250mm x 70mm (203mm), (20mmX8mm/40mmX8mm har…" at bounding box center [715, 362] width 331 height 210
drag, startPoint x: 568, startPoint y: 297, endPoint x: 717, endPoint y: 294, distance: 149.3
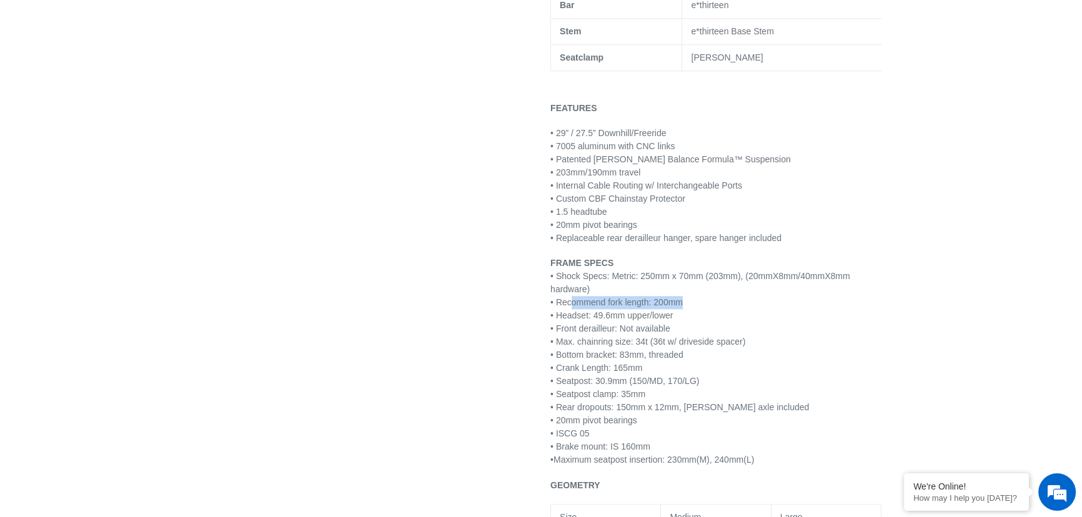
click at [717, 294] on p "FRAME SPECS • Shock Specs: Metric: 250mm x 70mm (203mm), (20mmX8mm/40mmX8mm har…" at bounding box center [715, 362] width 331 height 210
click at [638, 309] on p "FRAME SPECS • Shock Specs: Metric: 250mm x 70mm (203mm), (20mmX8mm/40mmX8mm har…" at bounding box center [715, 362] width 331 height 210
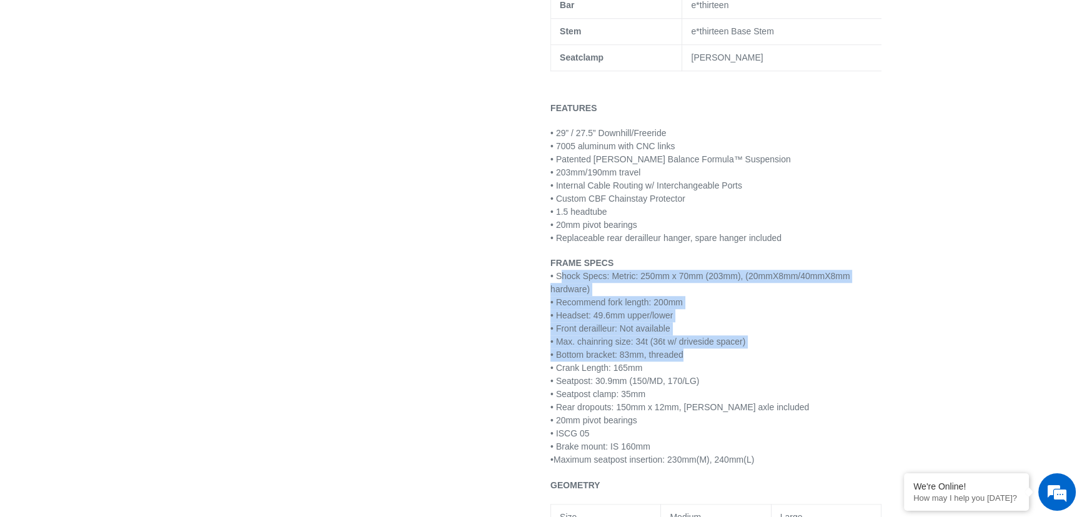
drag, startPoint x: 561, startPoint y: 270, endPoint x: 870, endPoint y: 350, distance: 319.2
click at [870, 350] on p "FRAME SPECS • Shock Specs: Metric: 250mm x 70mm (203mm), (20mmX8mm/40mmX8mm har…" at bounding box center [715, 362] width 331 height 210
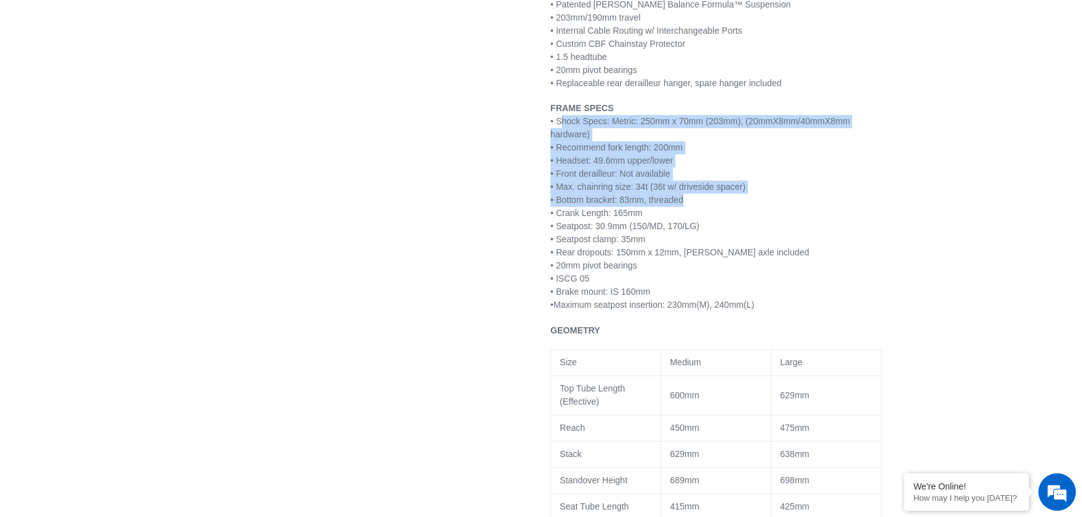
scroll to position [1362, 0]
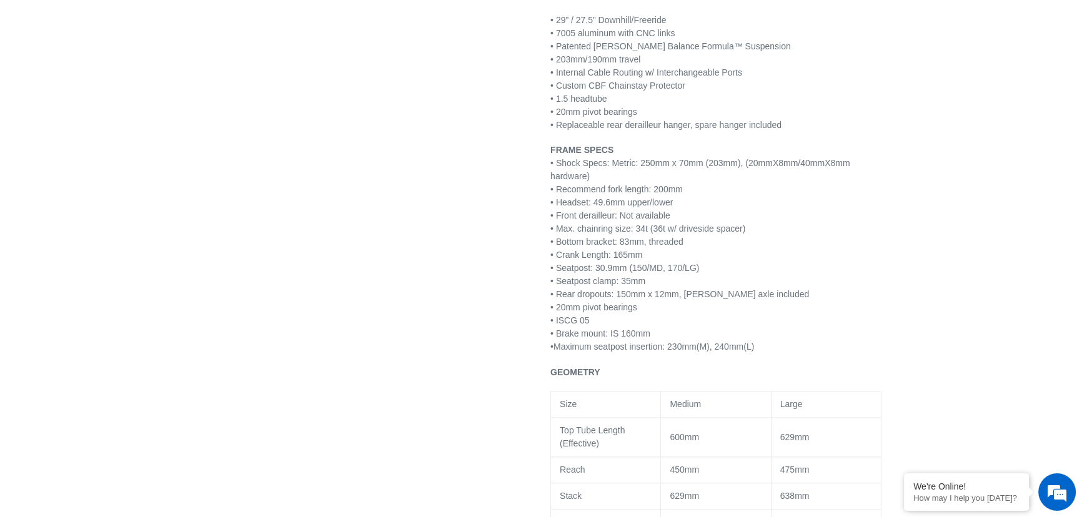
click at [592, 263] on span "• Seatpost: 30.9mm (150/MD, 170/LG)" at bounding box center [624, 268] width 149 height 10
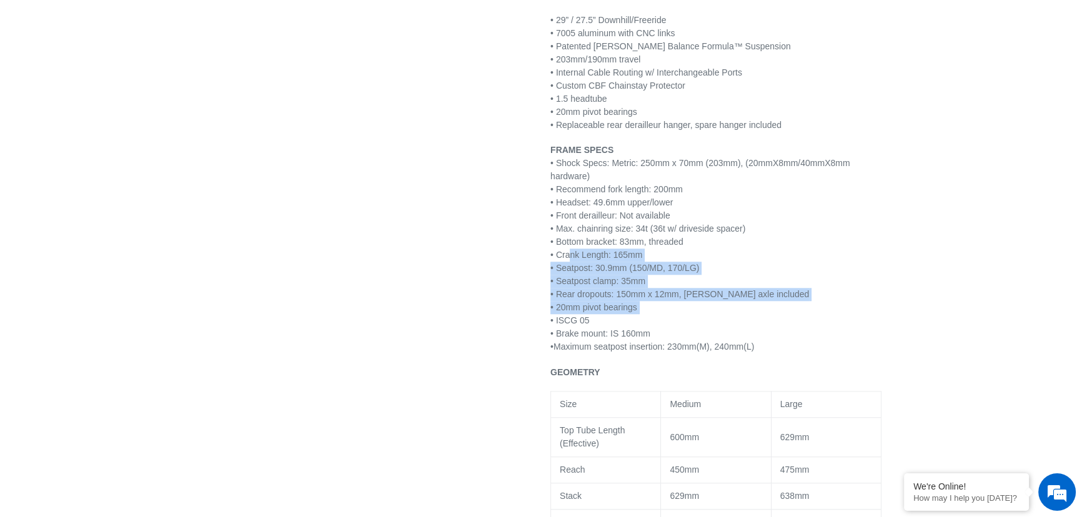
drag, startPoint x: 568, startPoint y: 247, endPoint x: 528, endPoint y: 309, distance: 73.6
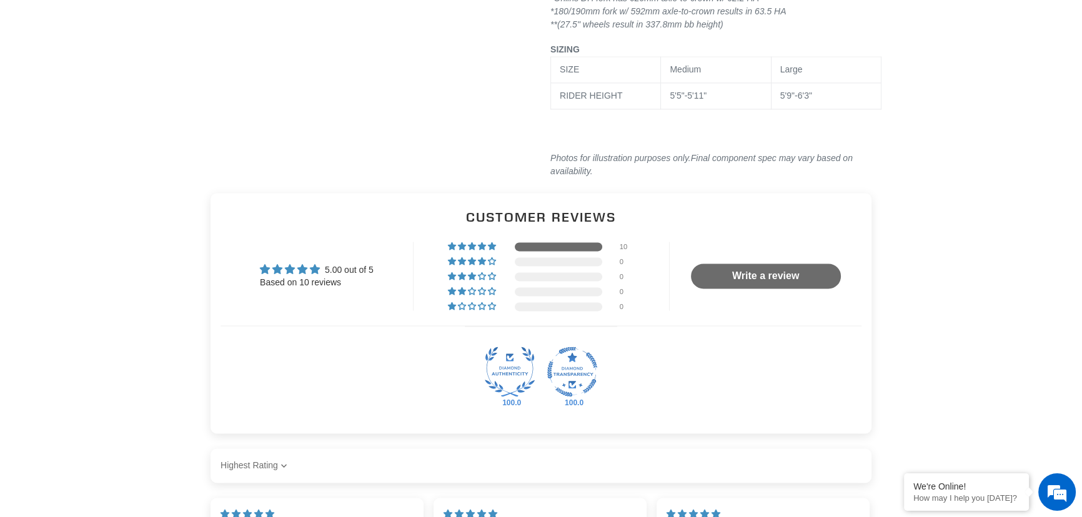
scroll to position [0, 0]
